Goal: Book appointment/travel/reservation

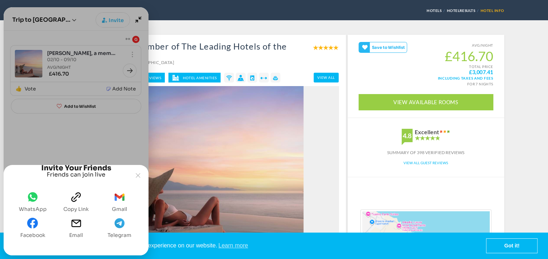
click at [34, 202] on icon "whatsapp" at bounding box center [32, 197] width 11 height 11
click at [137, 174] on icon "Joyned Window" at bounding box center [138, 176] width 4 height 4
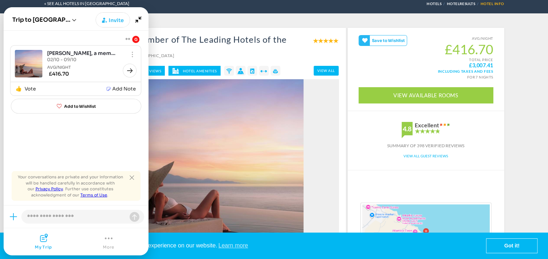
scroll to position [72, 0]
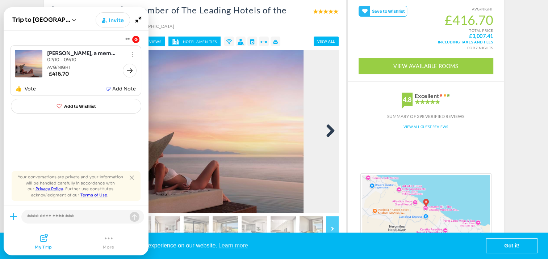
click at [328, 130] on link "Next" at bounding box center [328, 131] width 14 height 14
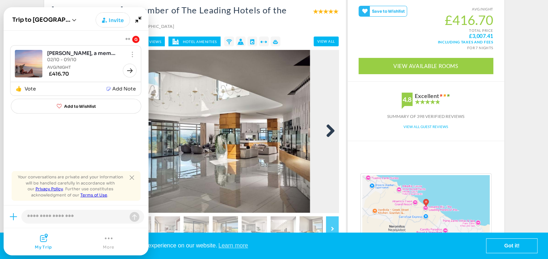
click at [328, 130] on link "Next" at bounding box center [328, 131] width 14 height 14
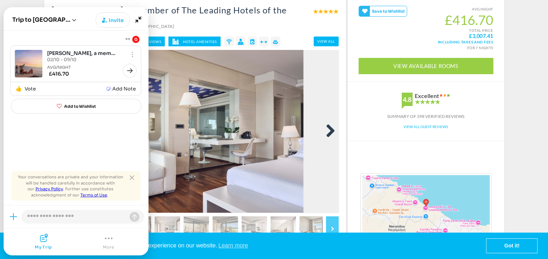
click at [328, 130] on link "Next" at bounding box center [328, 131] width 14 height 14
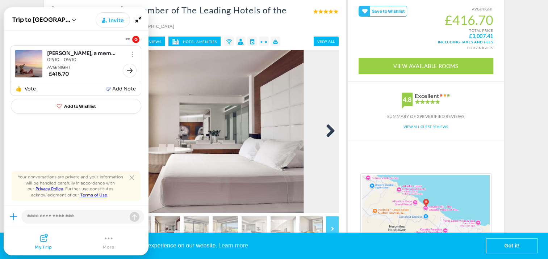
click at [328, 130] on link "Next" at bounding box center [328, 131] width 14 height 14
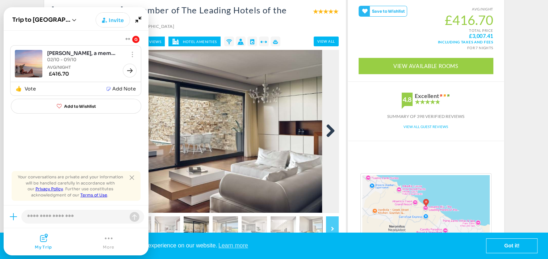
click at [328, 130] on link "Next" at bounding box center [328, 131] width 14 height 14
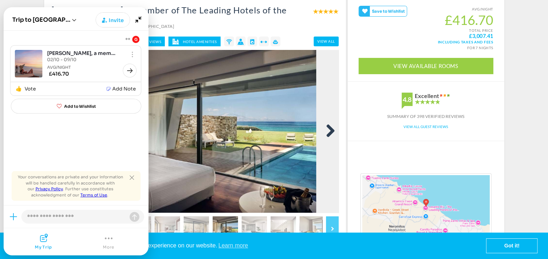
click at [328, 130] on link "Next" at bounding box center [328, 131] width 14 height 14
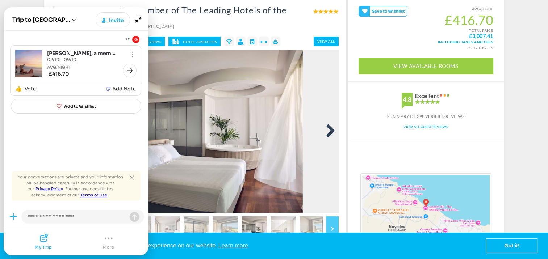
click at [328, 130] on link "Next" at bounding box center [328, 131] width 14 height 14
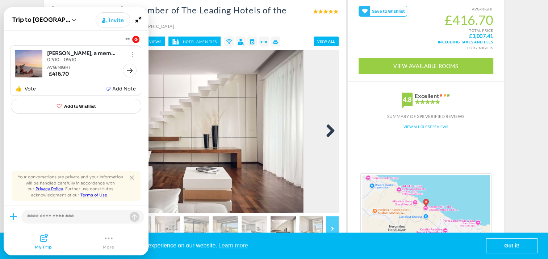
click at [328, 130] on link "Next" at bounding box center [328, 131] width 14 height 14
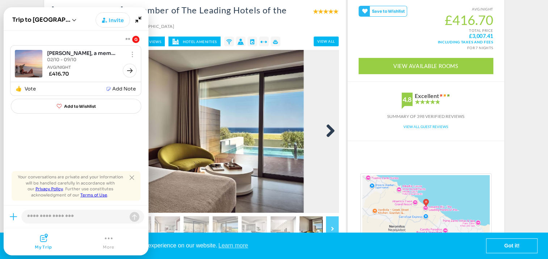
click at [328, 130] on link "Next" at bounding box center [328, 131] width 14 height 14
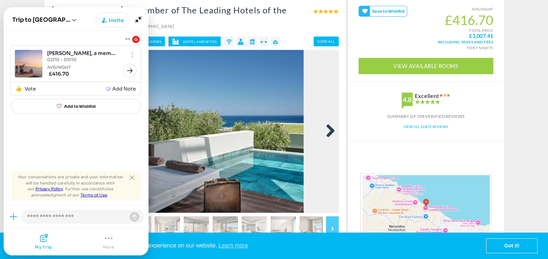
click at [328, 130] on link "Next" at bounding box center [328, 131] width 14 height 14
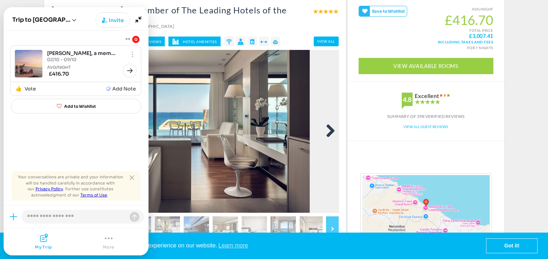
click at [328, 130] on link "Next" at bounding box center [328, 131] width 14 height 14
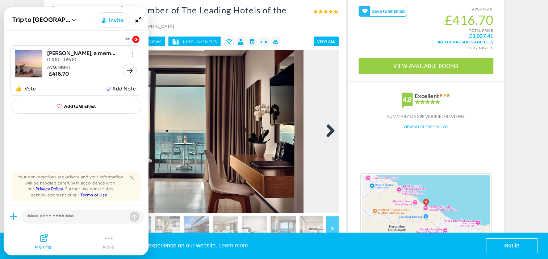
click at [328, 130] on link "Next" at bounding box center [328, 131] width 14 height 14
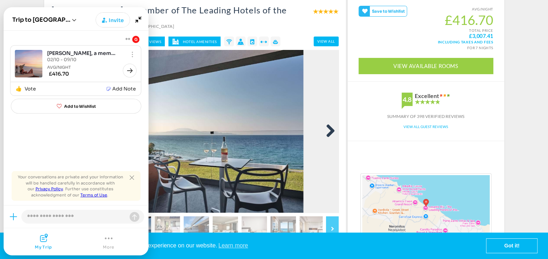
click at [328, 130] on link "Next" at bounding box center [328, 131] width 14 height 14
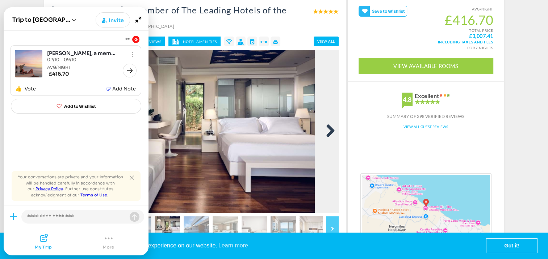
click at [328, 130] on link "Next" at bounding box center [328, 131] width 14 height 14
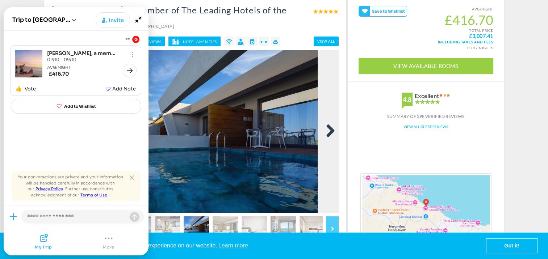
click at [328, 130] on link "Next" at bounding box center [328, 131] width 14 height 14
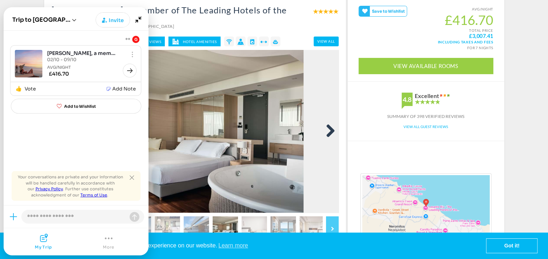
click at [328, 130] on link "Next" at bounding box center [328, 131] width 14 height 14
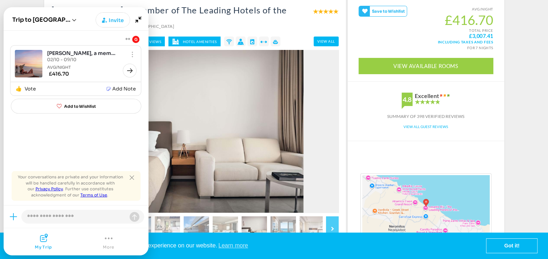
click at [96, 66] on div "Joyned Window" at bounding box center [92, 71] width 90 height 14
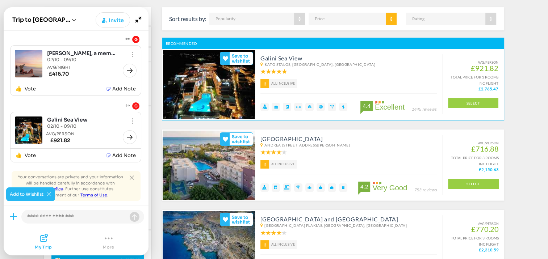
click at [314, 74] on h4 "Galini Sea View Kato Stalos, [GEOGRAPHIC_DATA], [GEOGRAPHIC_DATA]" at bounding box center [349, 65] width 176 height 20
drag, startPoint x: 340, startPoint y: 63, endPoint x: 261, endPoint y: 58, distance: 79.5
click at [261, 58] on h4 "Galini Sea View Kato Stalos, [GEOGRAPHIC_DATA], [GEOGRAPHIC_DATA]" at bounding box center [349, 65] width 176 height 20
copy h4 "Galini Sea View Kato Stalos, [GEOGRAPHIC_DATA], [GEOGRAPHIC_DATA]"
